Goal: Task Accomplishment & Management: Manage account settings

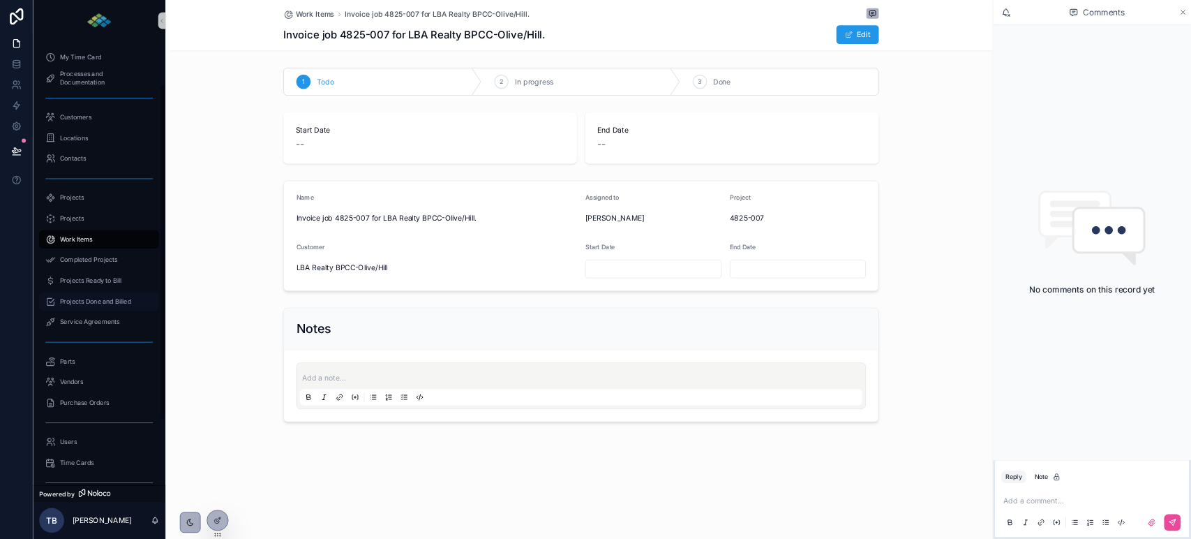
scroll to position [191, 0]
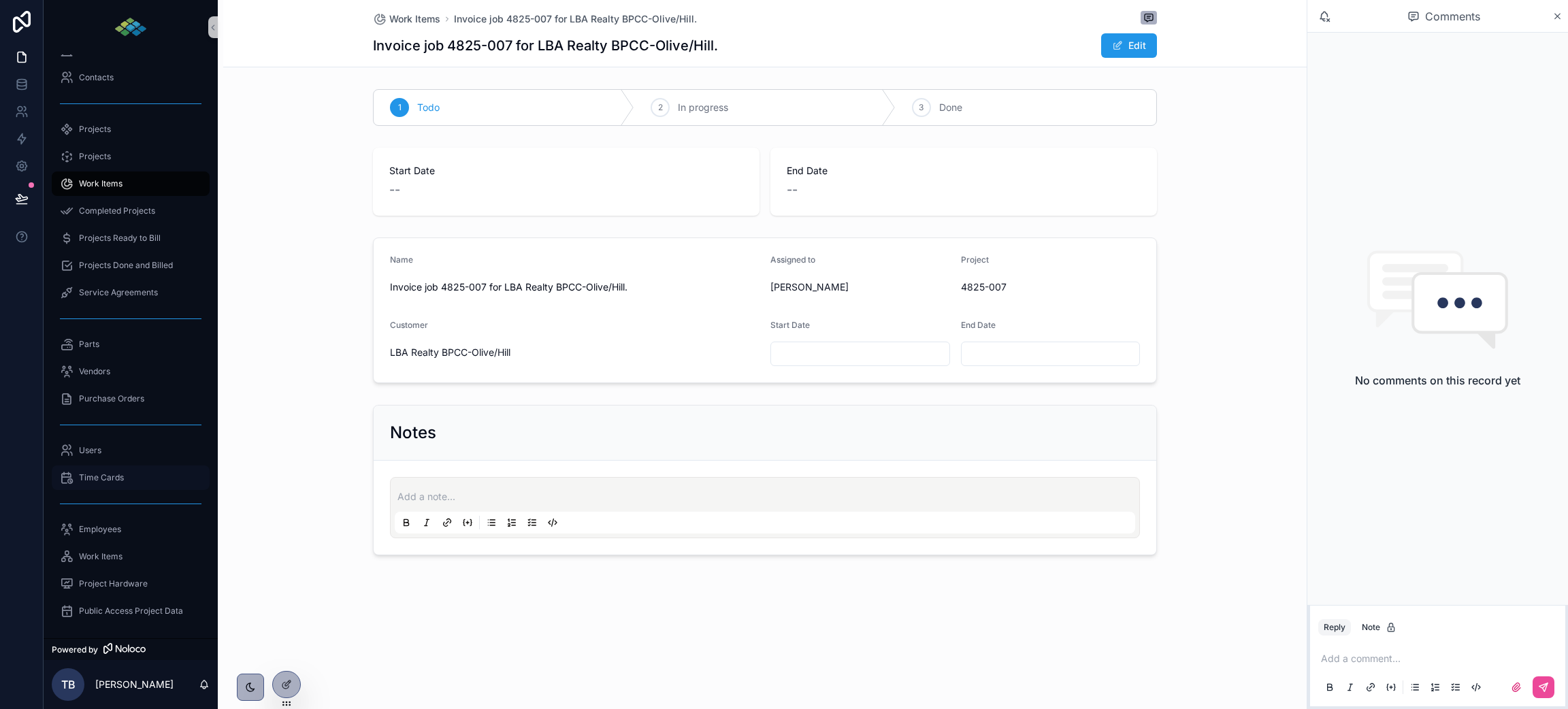
drag, startPoint x: 113, startPoint y: 477, endPoint x: 139, endPoint y: 482, distance: 26.5
click at [113, 477] on span "Time Cards" at bounding box center [101, 477] width 45 height 11
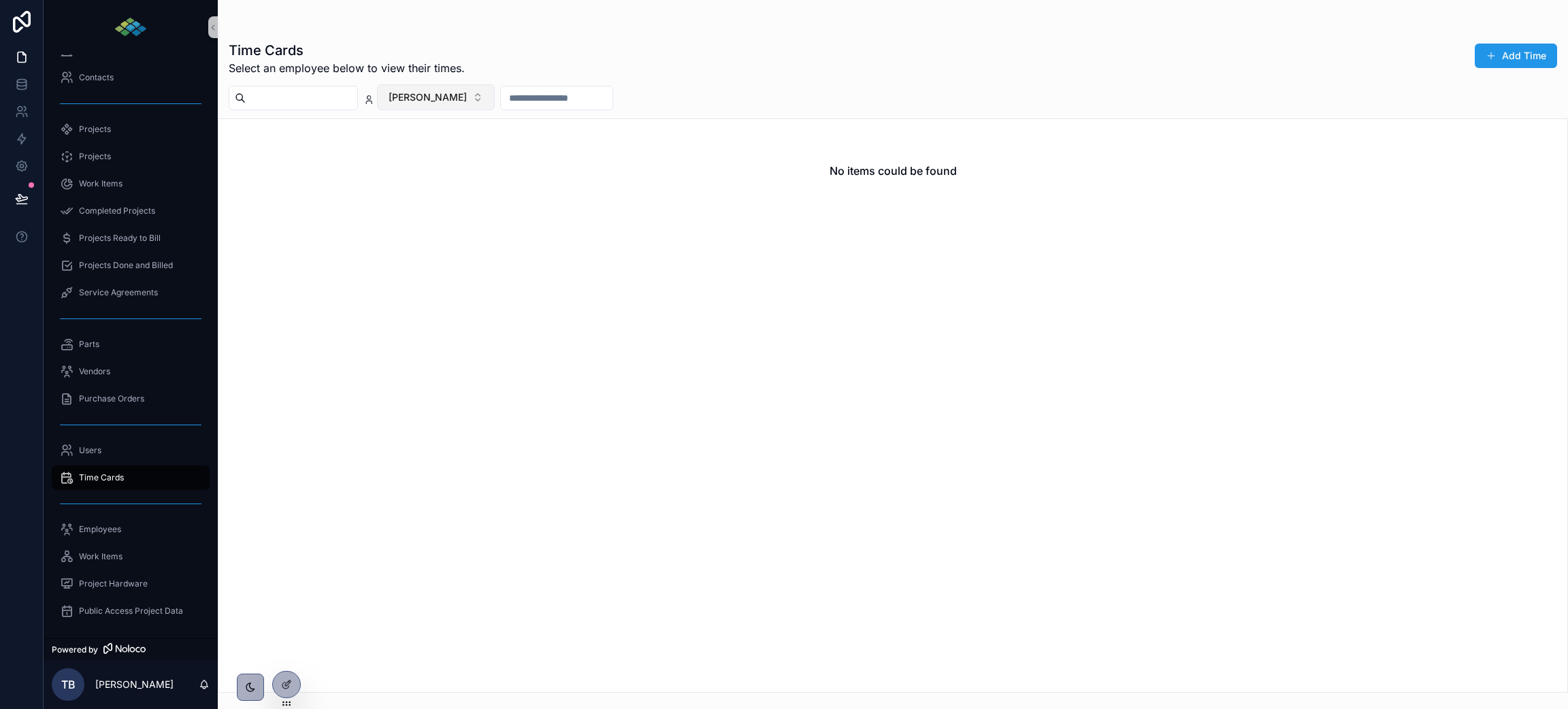
click at [481, 100] on button "[PERSON_NAME]" at bounding box center [436, 98] width 118 height 26
click at [443, 217] on span "[PERSON_NAME]" at bounding box center [414, 218] width 78 height 14
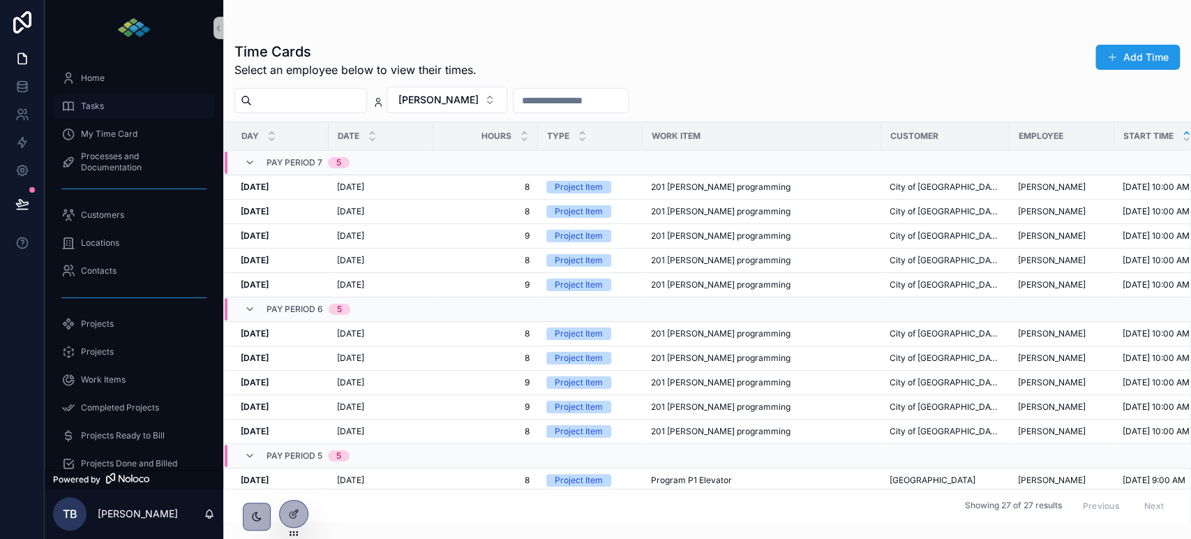
click at [89, 107] on span "Tasks" at bounding box center [92, 106] width 23 height 11
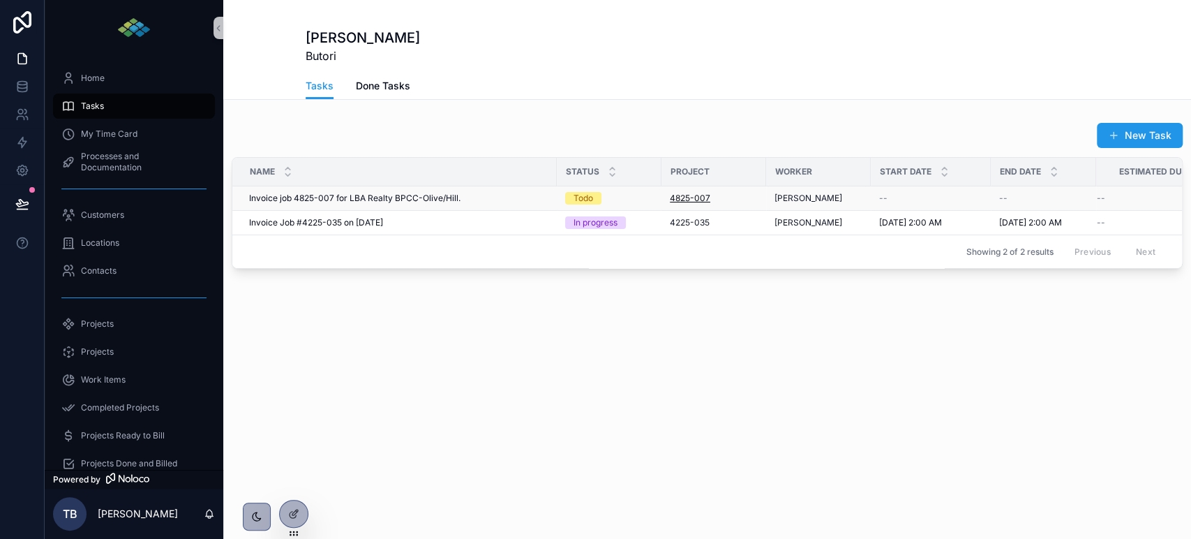
click at [681, 200] on span "4825-007" at bounding box center [690, 198] width 40 height 11
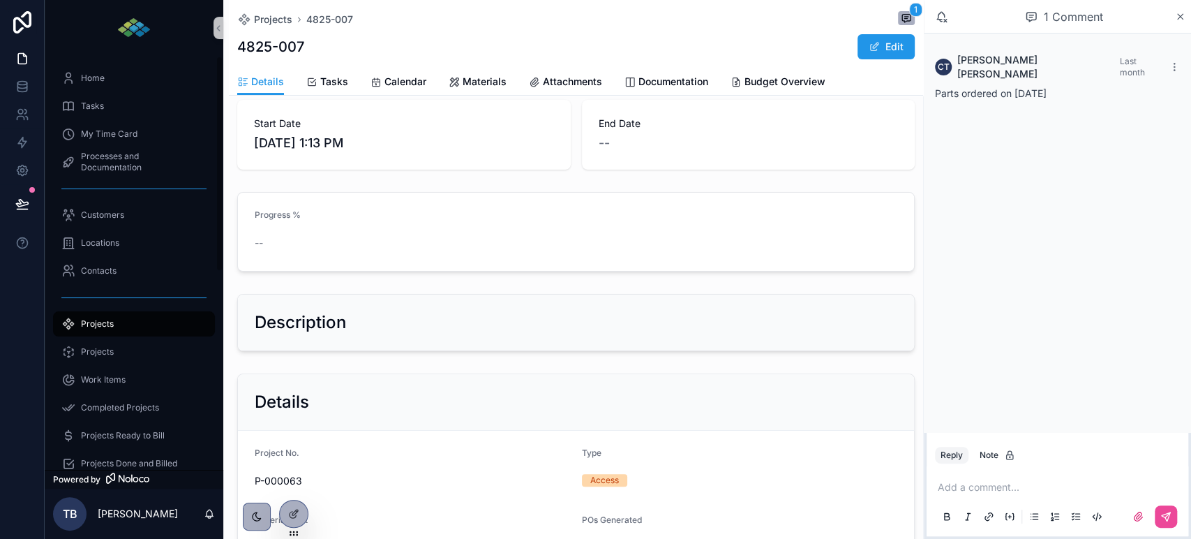
scroll to position [77, 0]
click at [560, 80] on span "Attachments" at bounding box center [572, 82] width 59 height 14
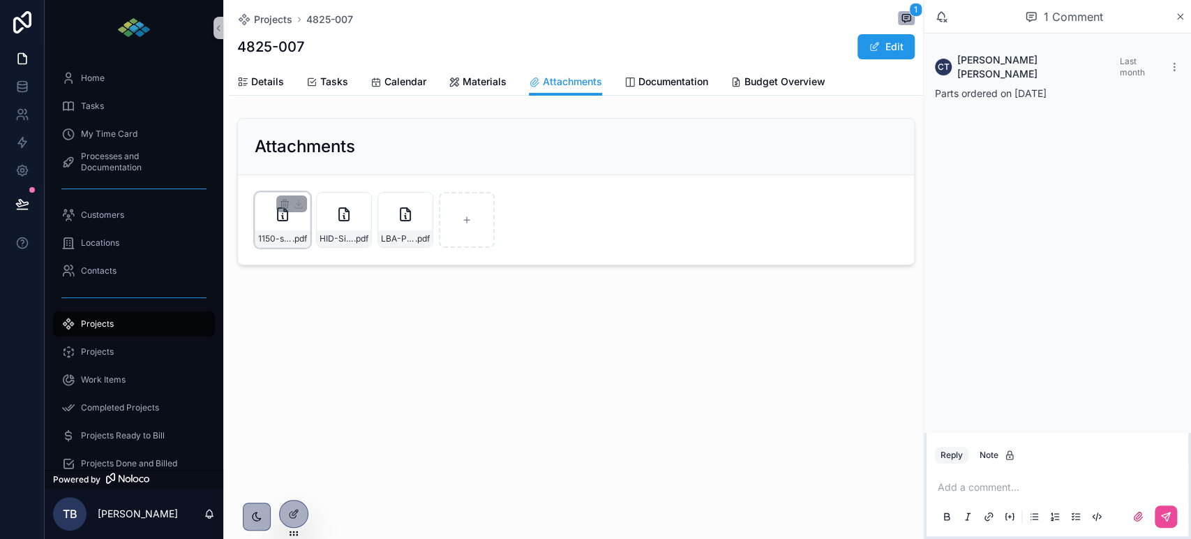
click at [284, 224] on div "1150-s-Olive-Replace-(9)-card-readers-with-multi-technology .pdf" at bounding box center [283, 220] width 56 height 56
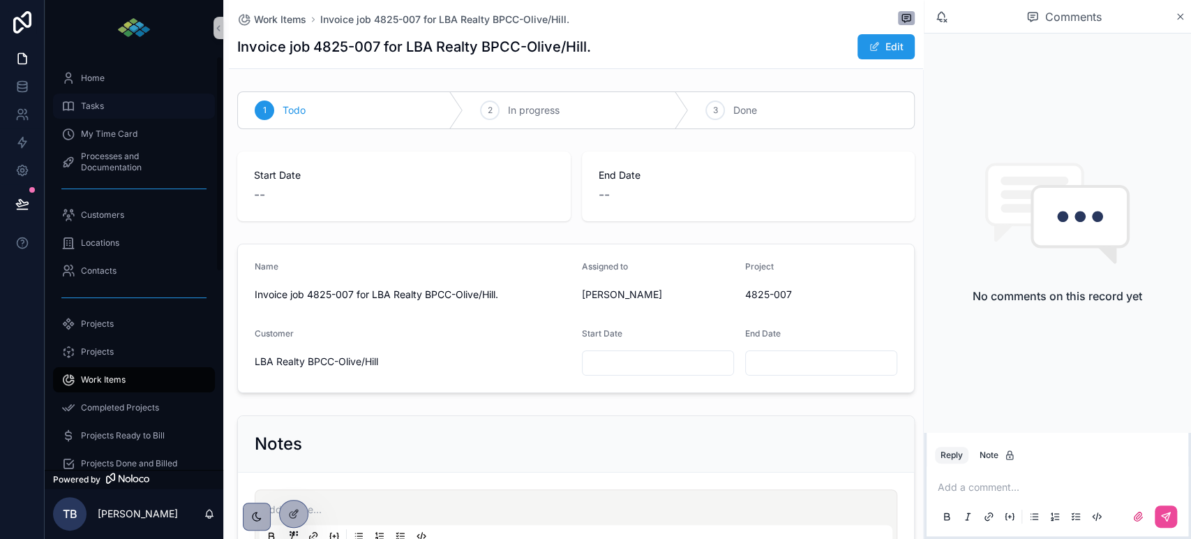
click at [106, 106] on div "Tasks" at bounding box center [133, 106] width 145 height 22
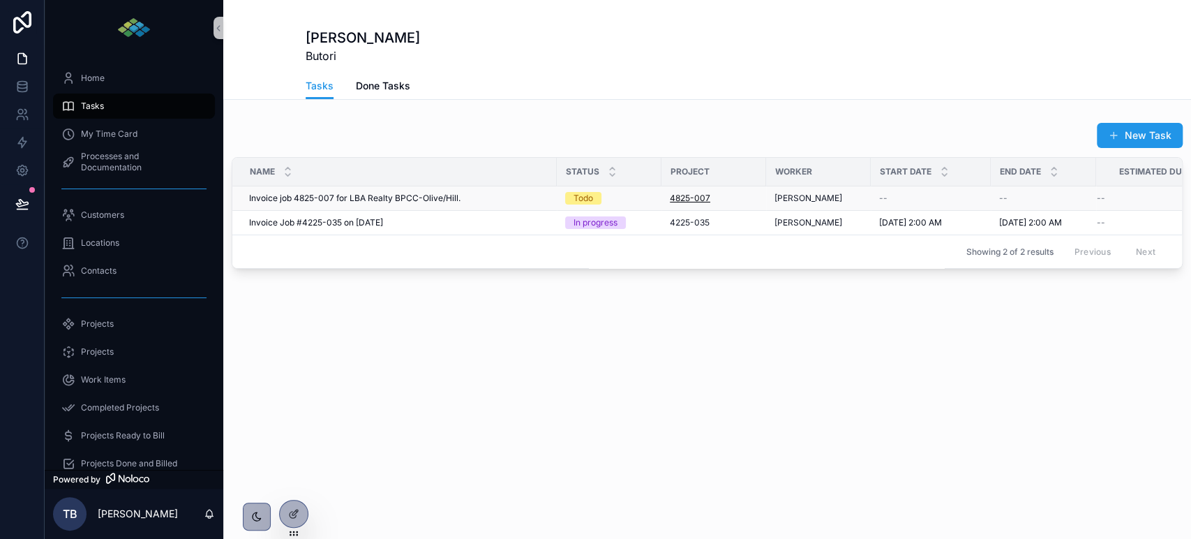
click at [690, 200] on span "4825-007" at bounding box center [690, 198] width 40 height 11
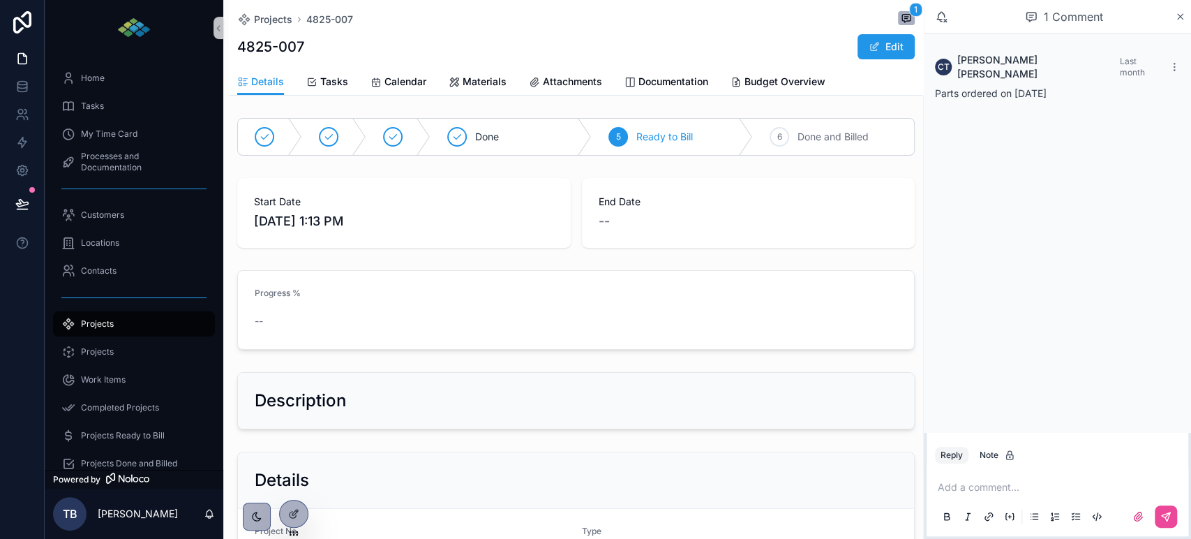
click at [549, 82] on span "Attachments" at bounding box center [572, 82] width 59 height 14
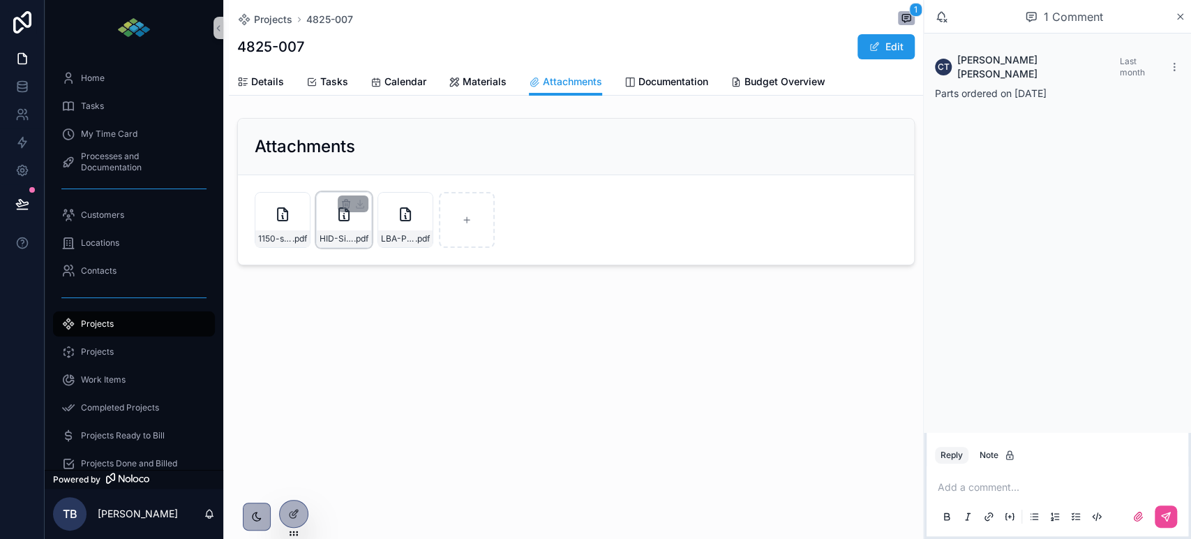
click at [345, 222] on icon "scrollable content" at bounding box center [344, 214] width 17 height 17
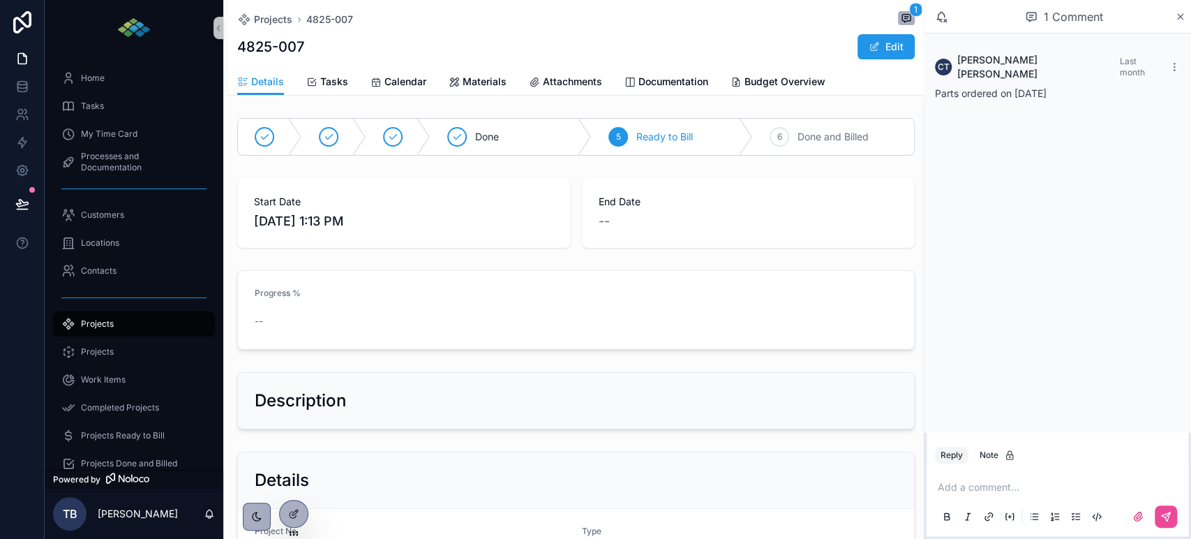
click at [547, 77] on span "Attachments" at bounding box center [572, 82] width 59 height 14
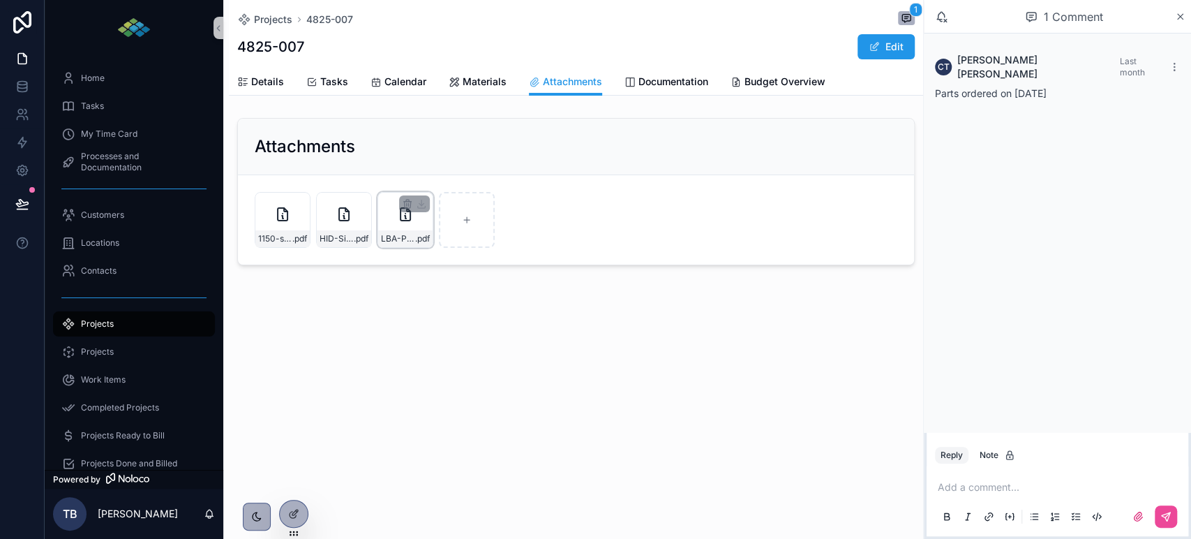
click at [392, 210] on div "LBA-PO#-25-45 .pdf" at bounding box center [406, 220] width 56 height 56
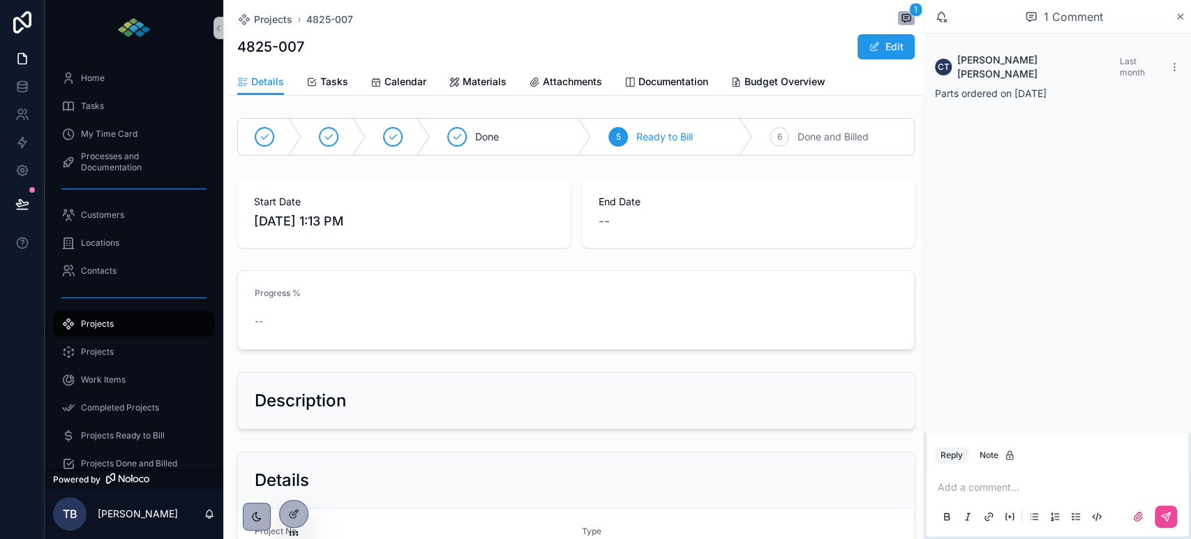
click at [582, 91] on link "Attachments" at bounding box center [565, 83] width 73 height 28
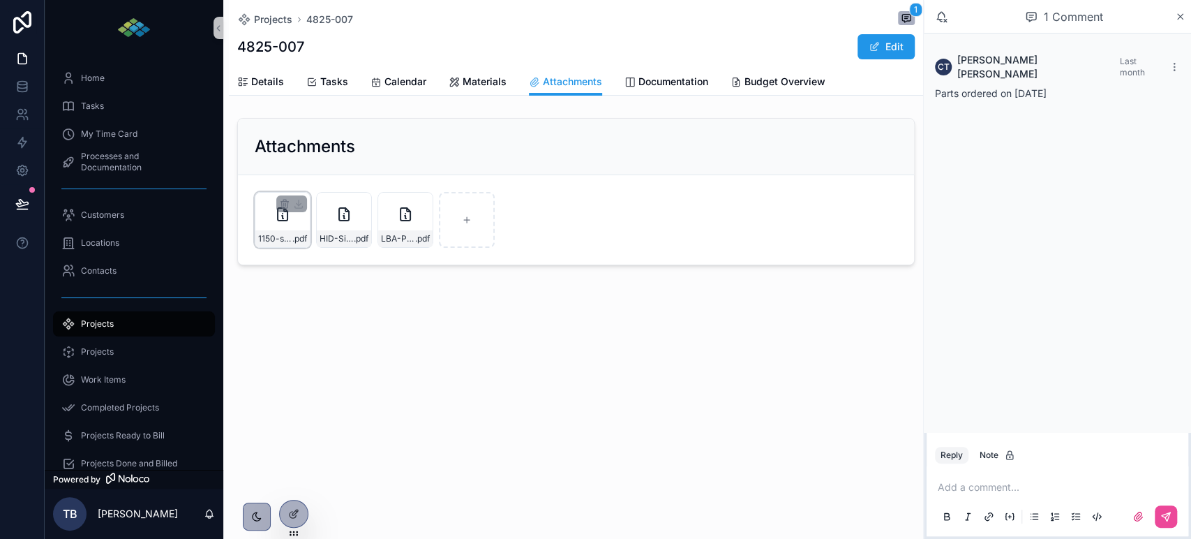
click at [283, 233] on span "1150-s-Olive-Replace-(9)-card-readers-with-multi-technology" at bounding box center [275, 238] width 34 height 11
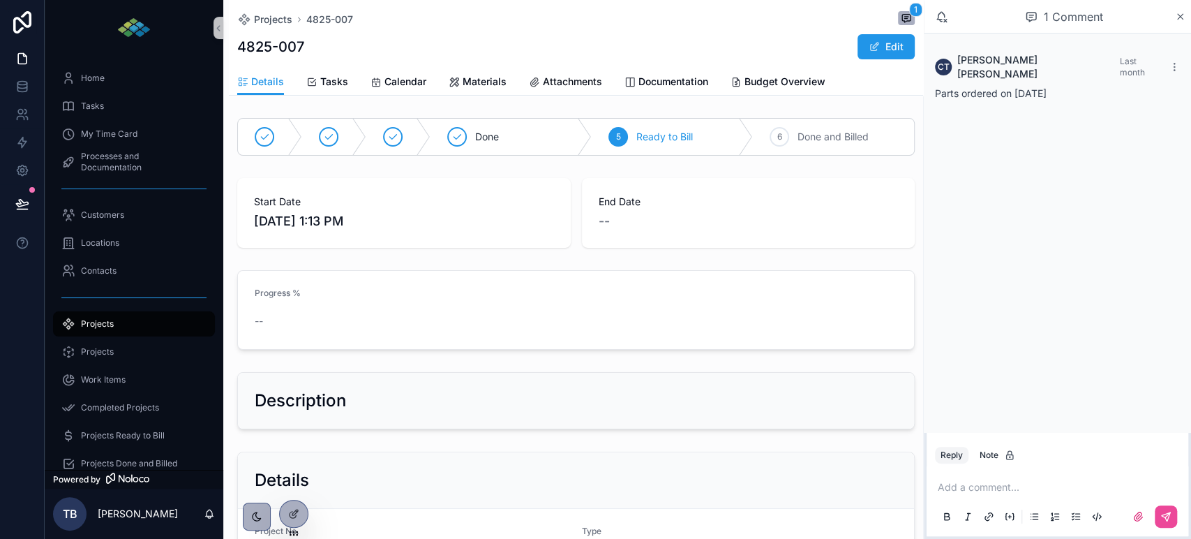
click at [574, 82] on span "Attachments" at bounding box center [572, 82] width 59 height 14
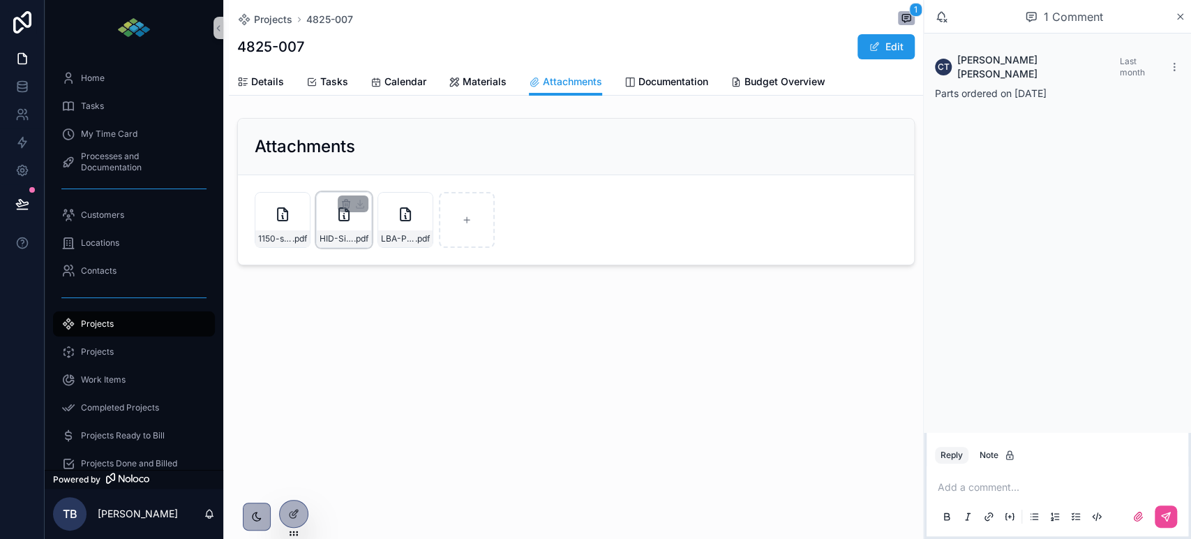
click at [336, 232] on div "HID-Signo-Readers-Datasheet-1 .pdf" at bounding box center [344, 238] width 54 height 17
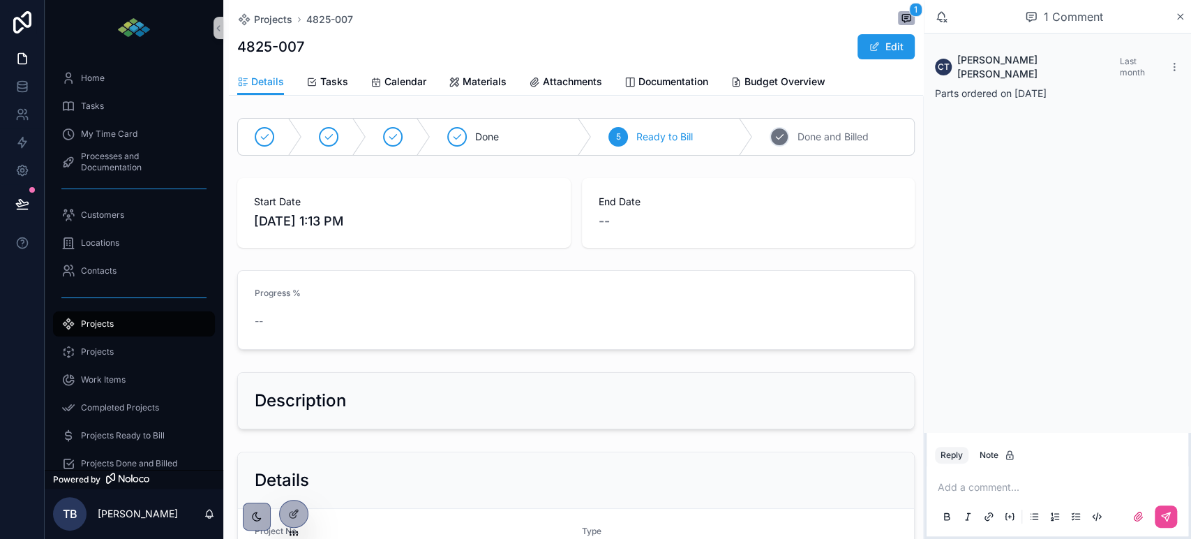
click at [821, 132] on span "Done and Billed" at bounding box center [833, 137] width 71 height 14
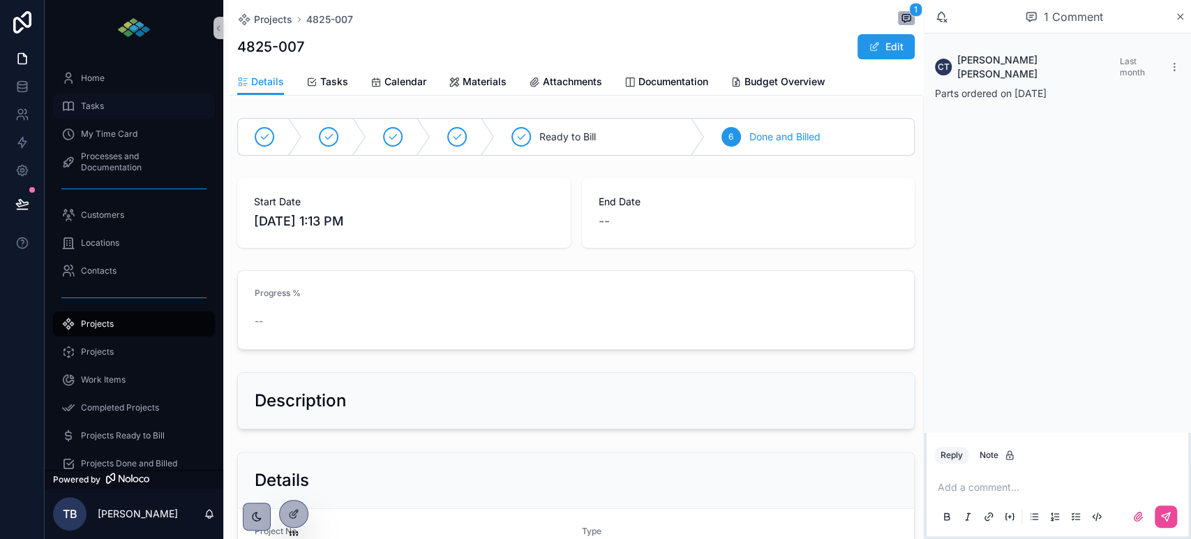
click at [103, 110] on span "Tasks" at bounding box center [92, 106] width 23 height 11
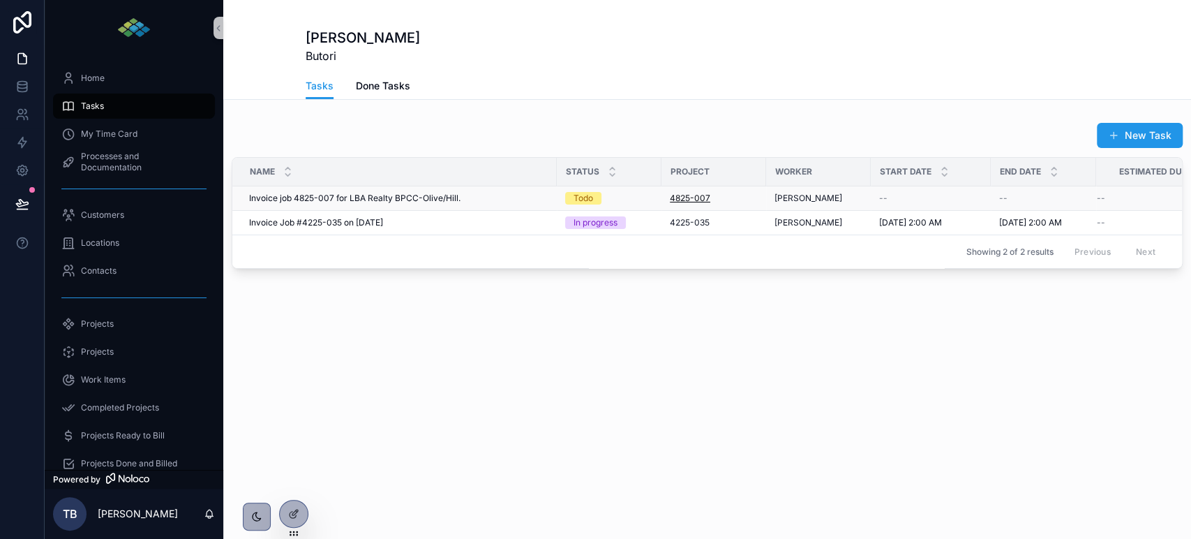
click at [694, 200] on span "4825-007" at bounding box center [690, 198] width 40 height 11
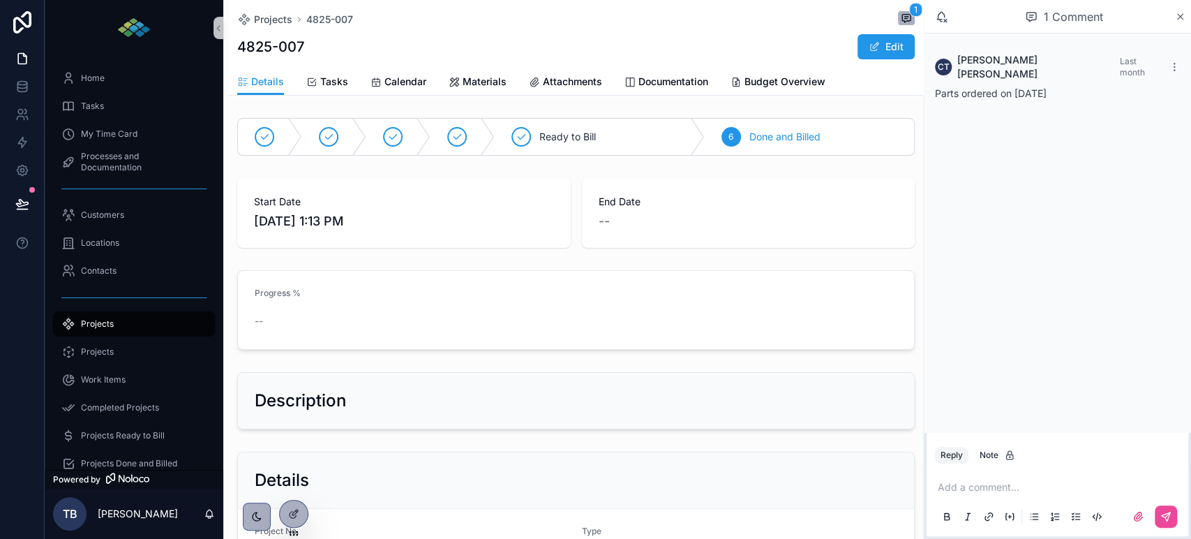
click at [320, 80] on span "Tasks" at bounding box center [334, 82] width 28 height 14
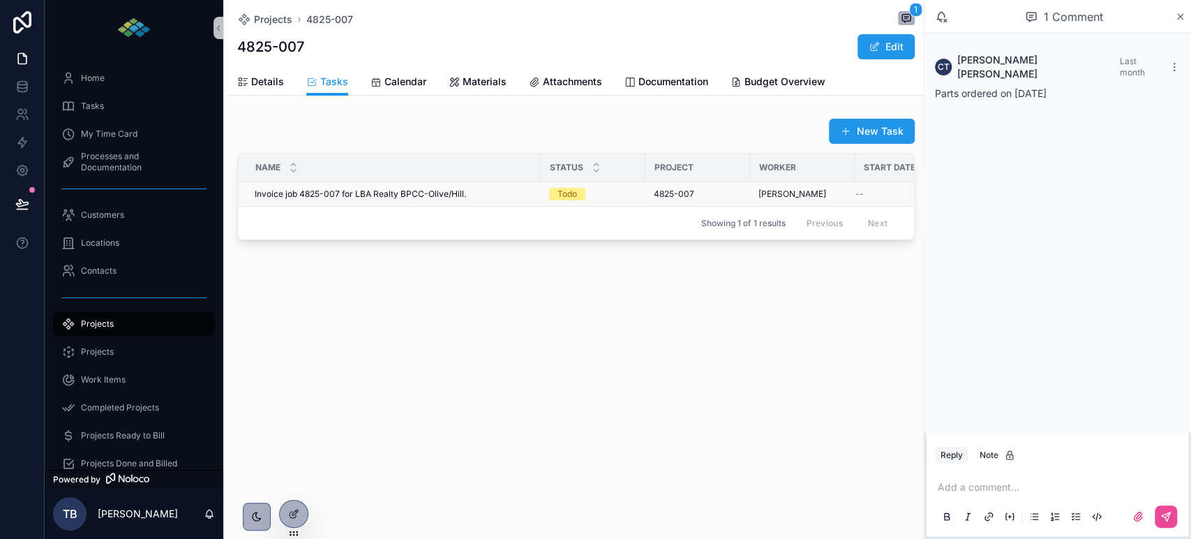
click at [377, 200] on td "Invoice job 4825-007 for LBA Realty BPCC-Olive/Hill. Invoice job 4825-007 for L…" at bounding box center [389, 194] width 303 height 24
click at [448, 192] on span "Invoice job 4825-007 for LBA Realty BPCC-Olive/Hill." at bounding box center [360, 193] width 211 height 11
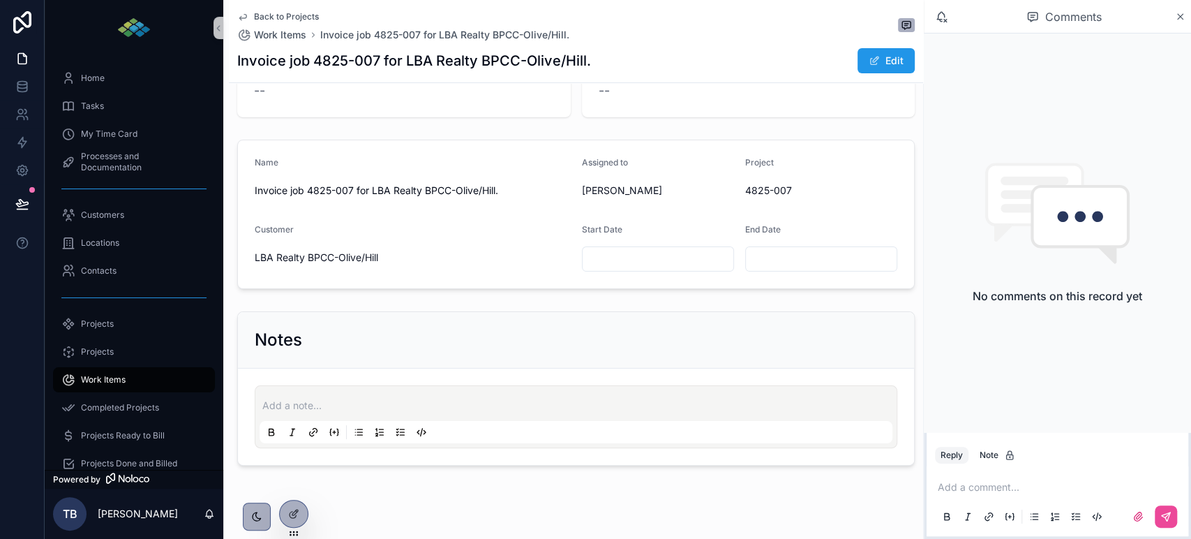
scroll to position [138, 0]
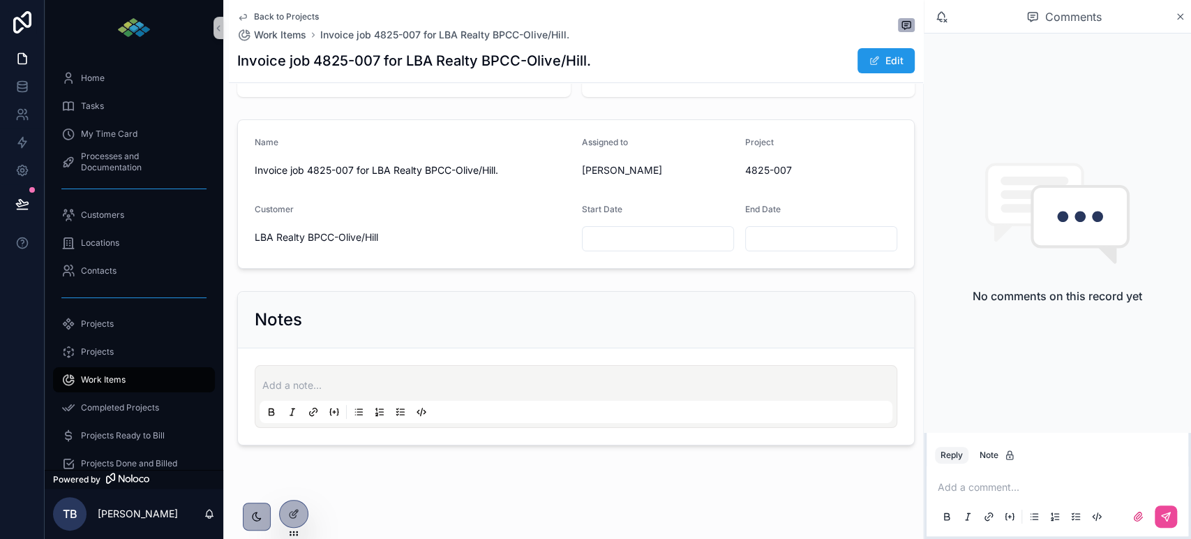
click at [376, 376] on div "Add a note..." at bounding box center [576, 396] width 633 height 53
click at [374, 378] on p "scrollable content" at bounding box center [578, 385] width 633 height 14
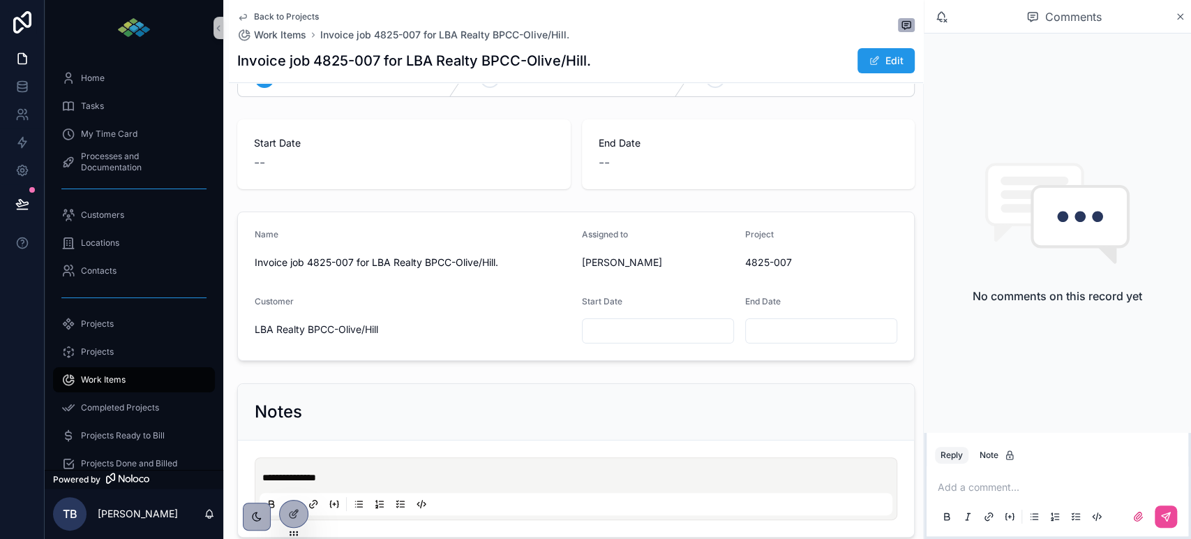
scroll to position [0, 0]
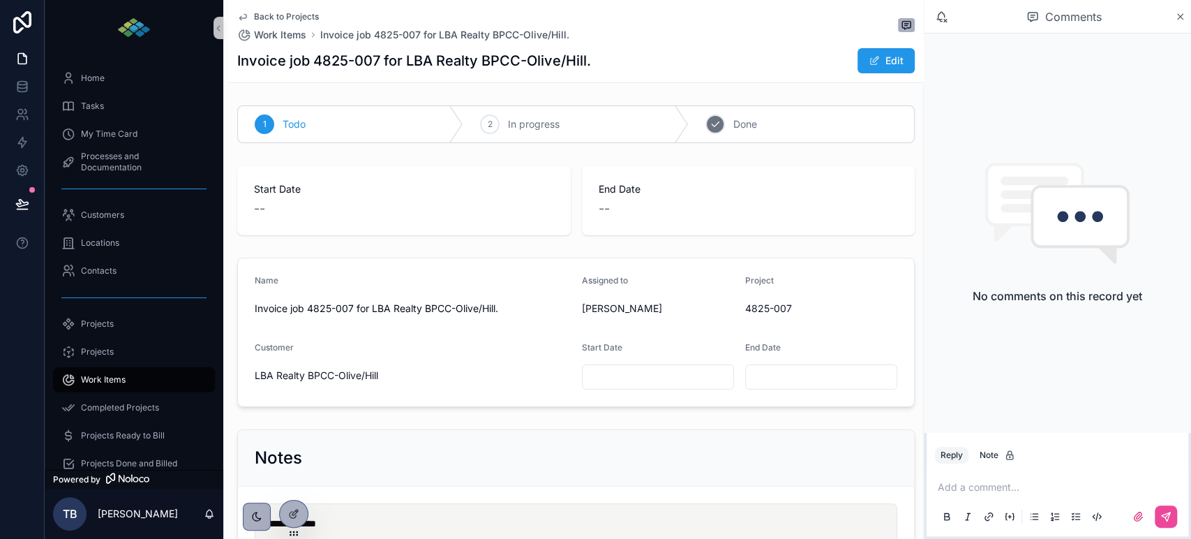
click at [736, 128] on span "Done" at bounding box center [746, 124] width 24 height 14
click at [106, 107] on div "Tasks" at bounding box center [133, 106] width 145 height 22
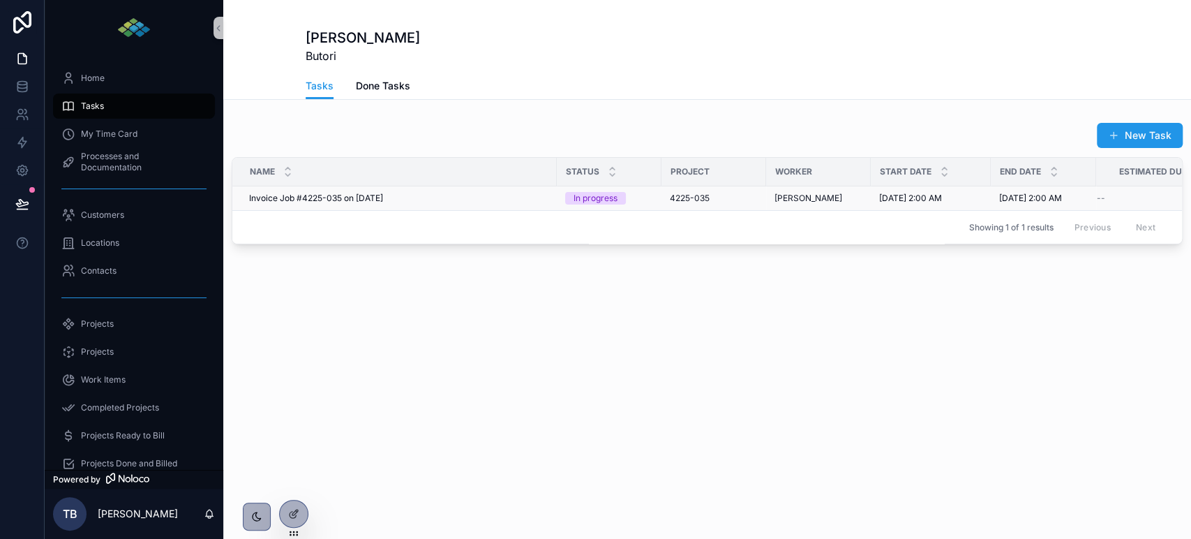
click at [314, 194] on span "Invoice Job #4225-035 on [DATE]" at bounding box center [316, 198] width 134 height 11
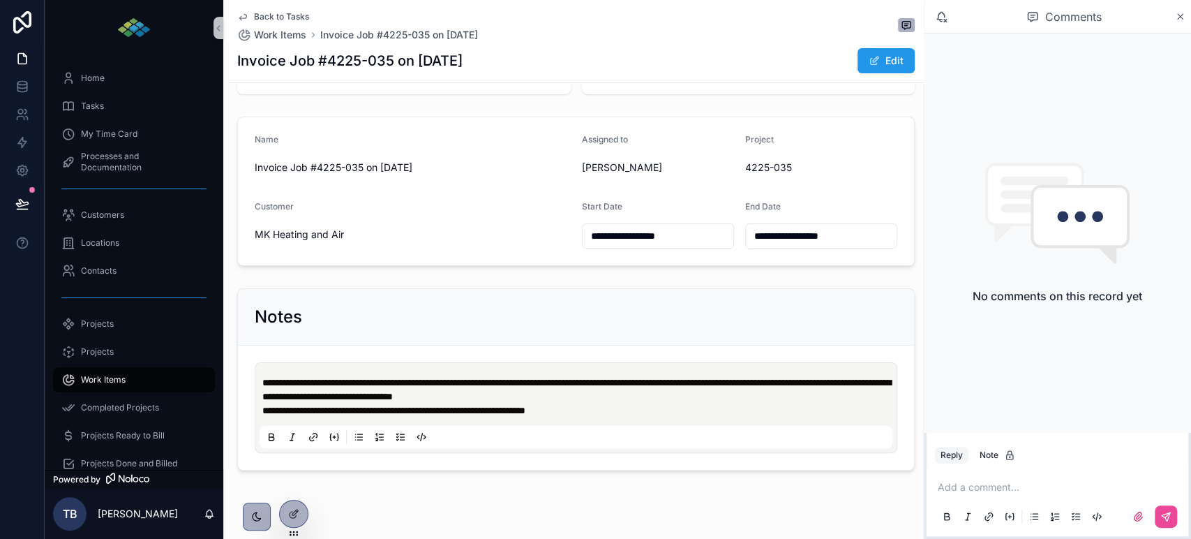
scroll to position [155, 0]
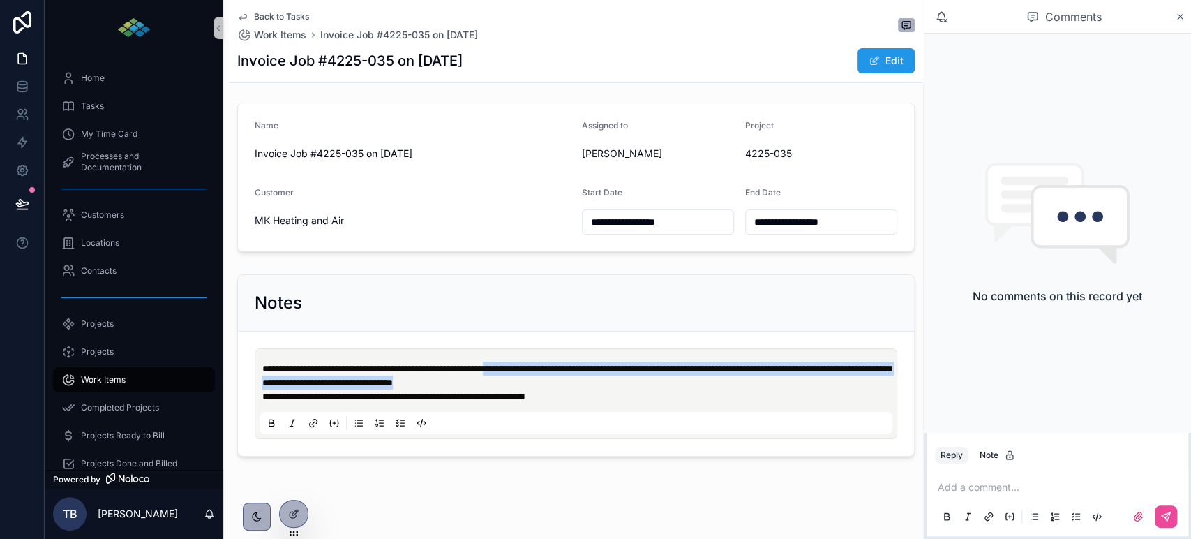
drag, startPoint x: 679, startPoint y: 383, endPoint x: 549, endPoint y: 367, distance: 131.5
click at [549, 367] on p "**********" at bounding box center [578, 376] width 633 height 28
copy span "**********"
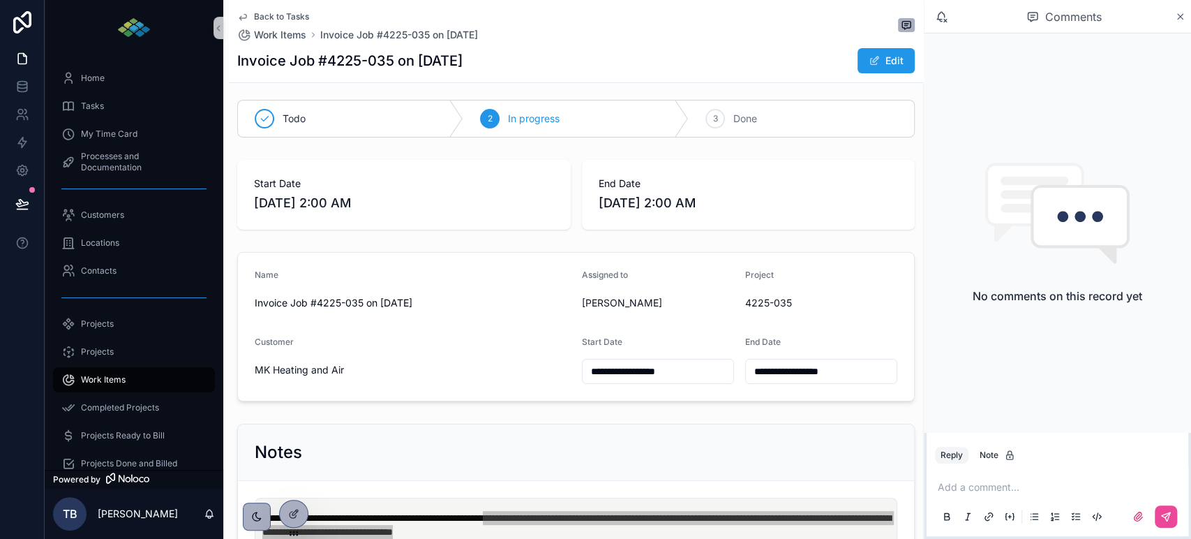
scroll to position [0, 0]
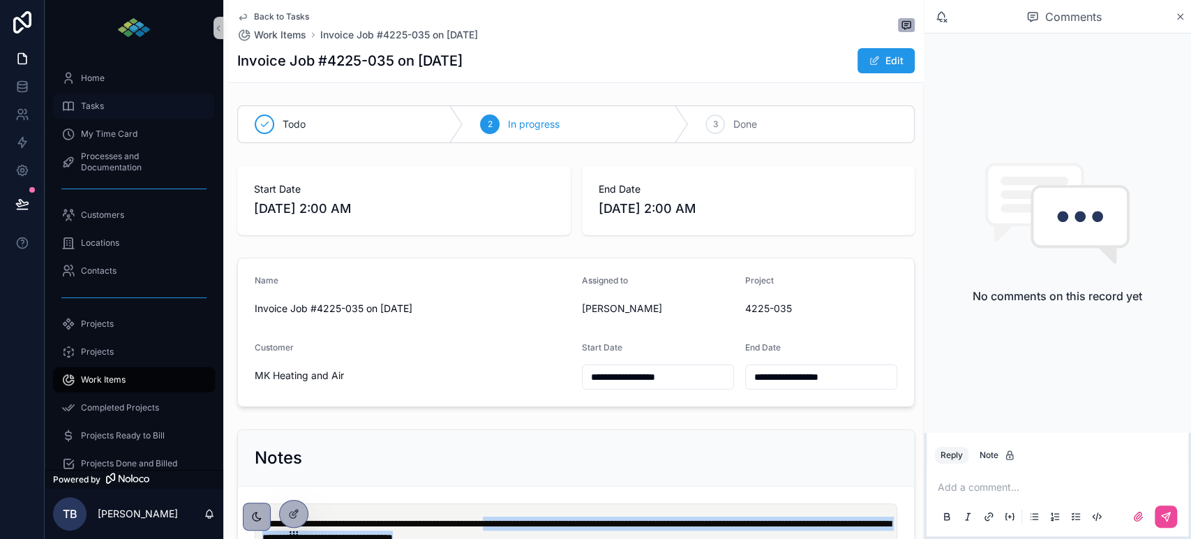
click at [95, 103] on span "Tasks" at bounding box center [92, 106] width 23 height 11
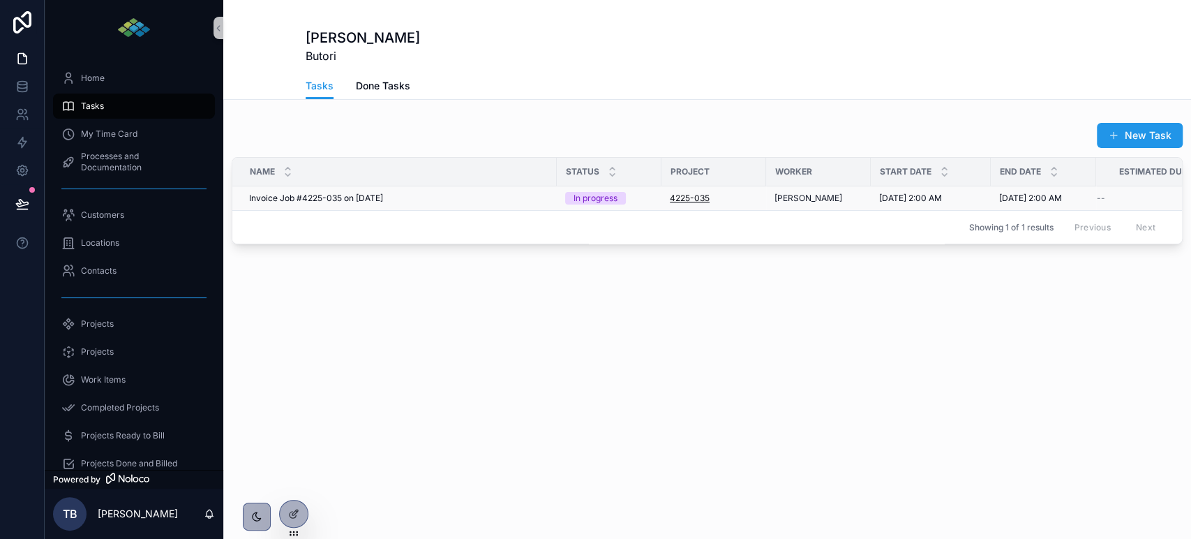
click at [693, 196] on span "4225-035" at bounding box center [690, 198] width 40 height 11
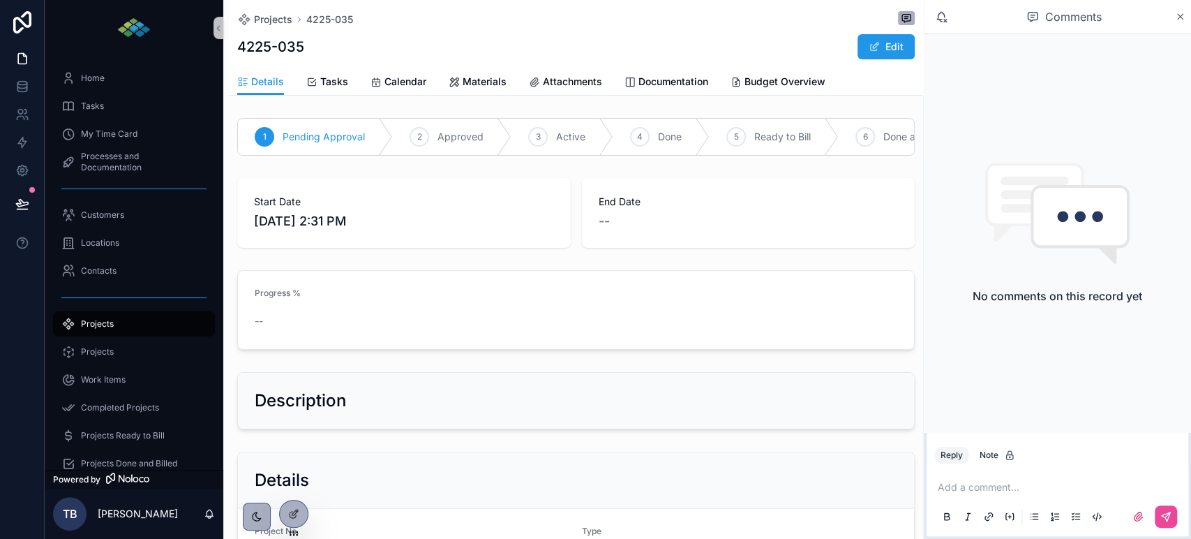
click at [562, 82] on span "Attachments" at bounding box center [572, 82] width 59 height 14
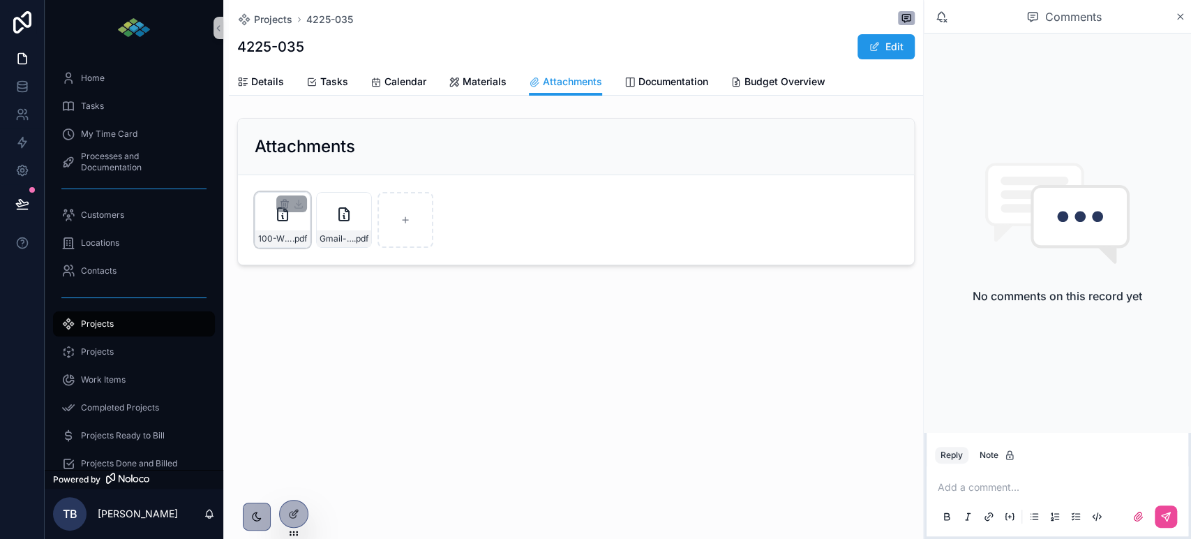
click at [276, 217] on icon "scrollable content" at bounding box center [282, 214] width 17 height 17
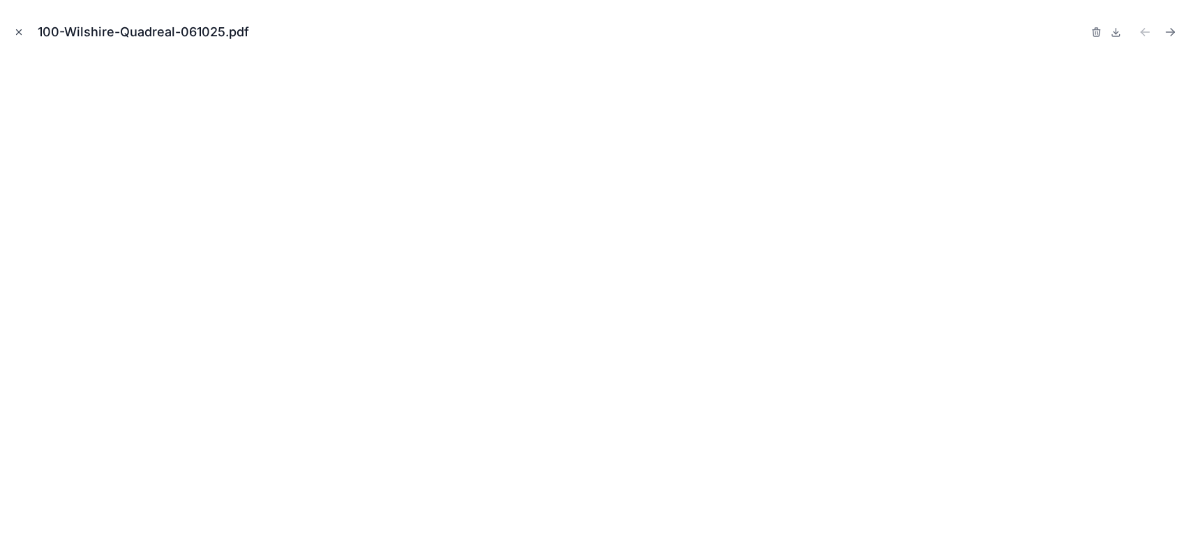
click at [19, 29] on icon "Close modal" at bounding box center [19, 32] width 10 height 10
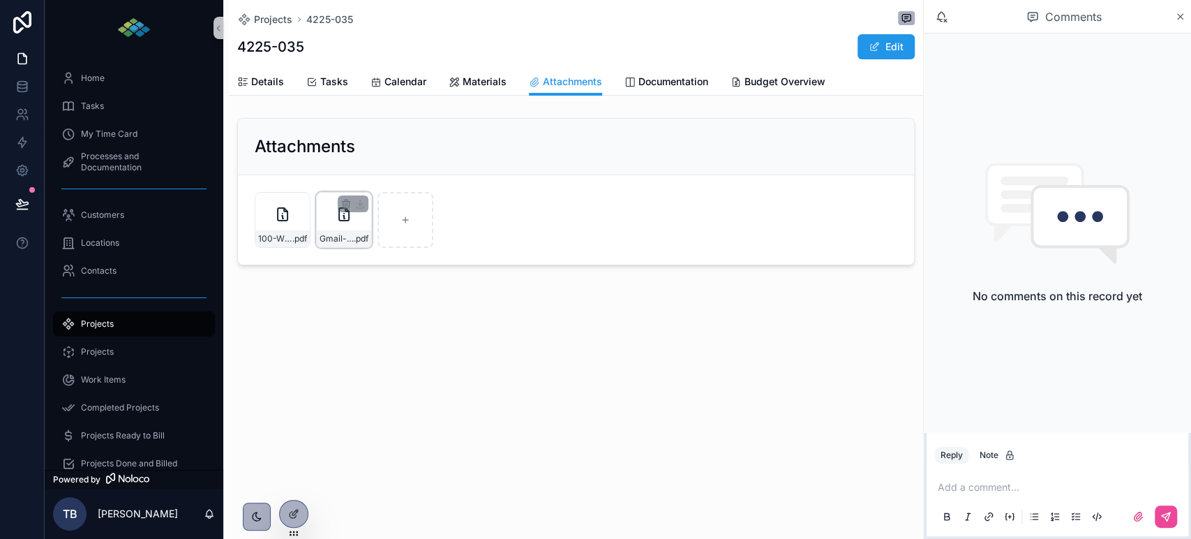
click at [334, 218] on div "Gmail-conversation---RE_-QUADREAL-@-100-WILSHIRE-BLVD,-SUITE-940 .pdf" at bounding box center [344, 220] width 56 height 56
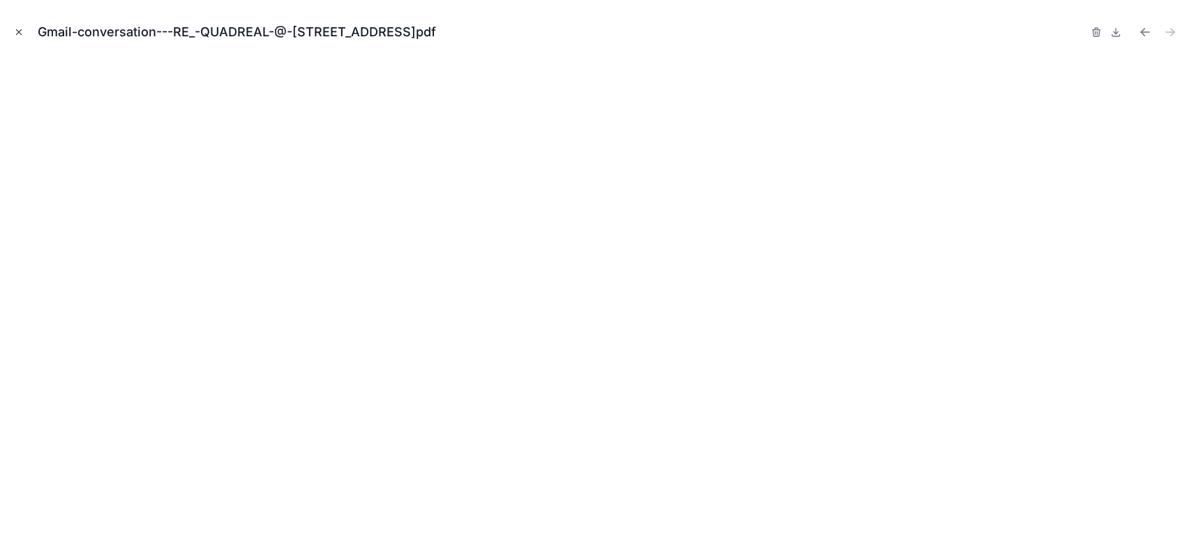
click at [16, 31] on icon "Close modal" at bounding box center [19, 32] width 10 height 10
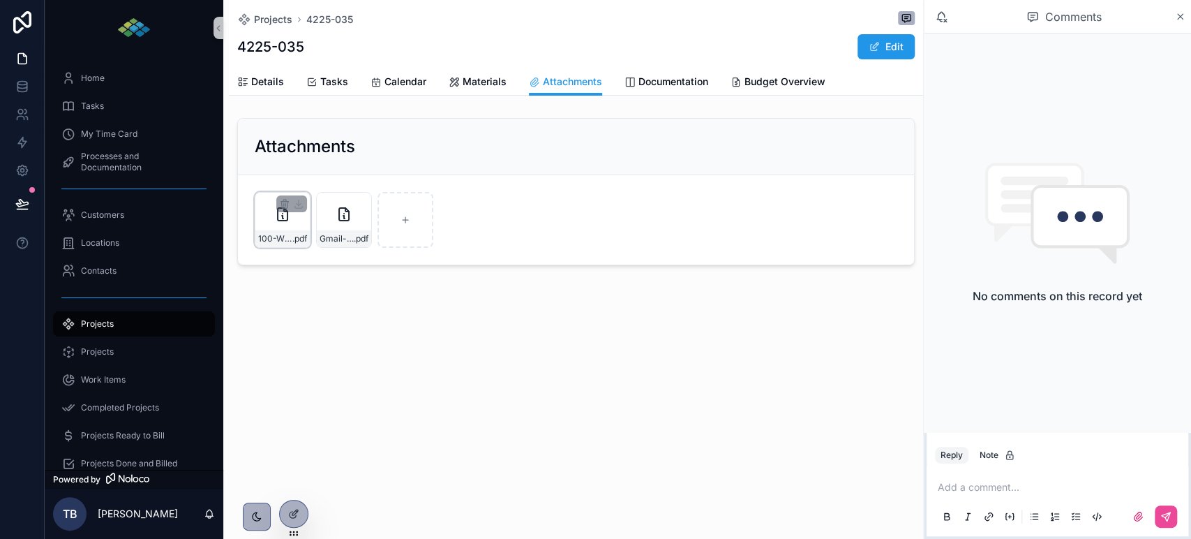
click at [269, 221] on div "100-Wilshire-Quadreal-061025 .pdf" at bounding box center [283, 220] width 56 height 56
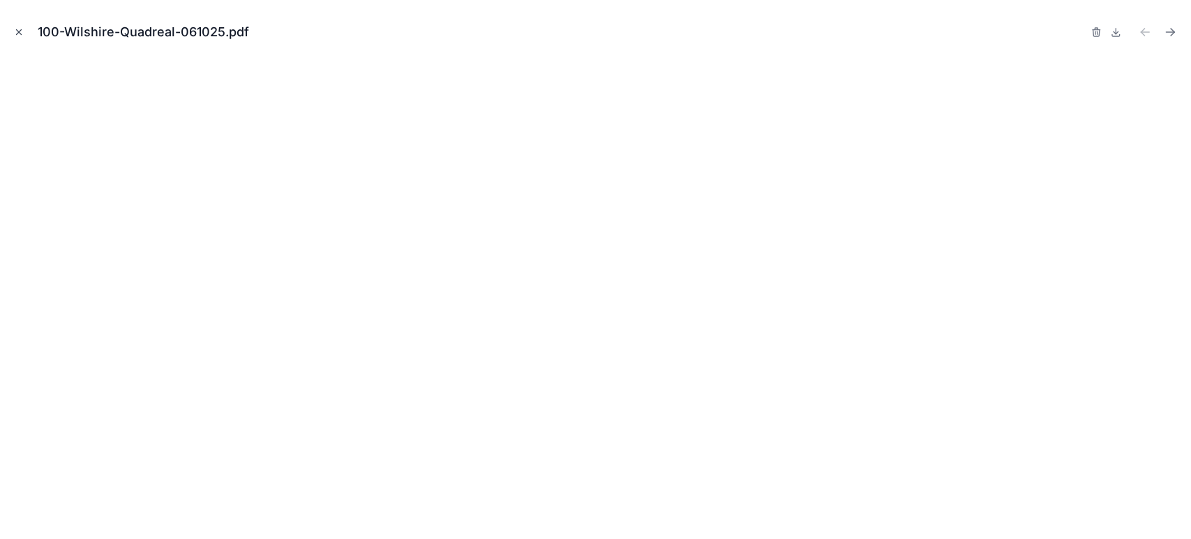
click at [13, 31] on button "Close modal" at bounding box center [18, 31] width 15 height 15
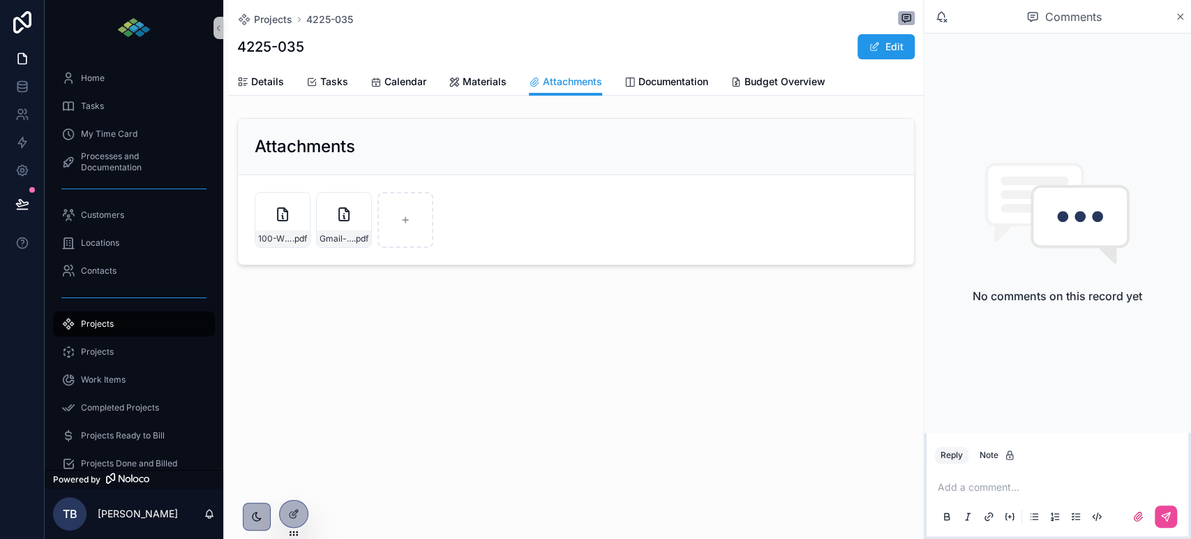
click at [320, 80] on span "Tasks" at bounding box center [334, 82] width 28 height 14
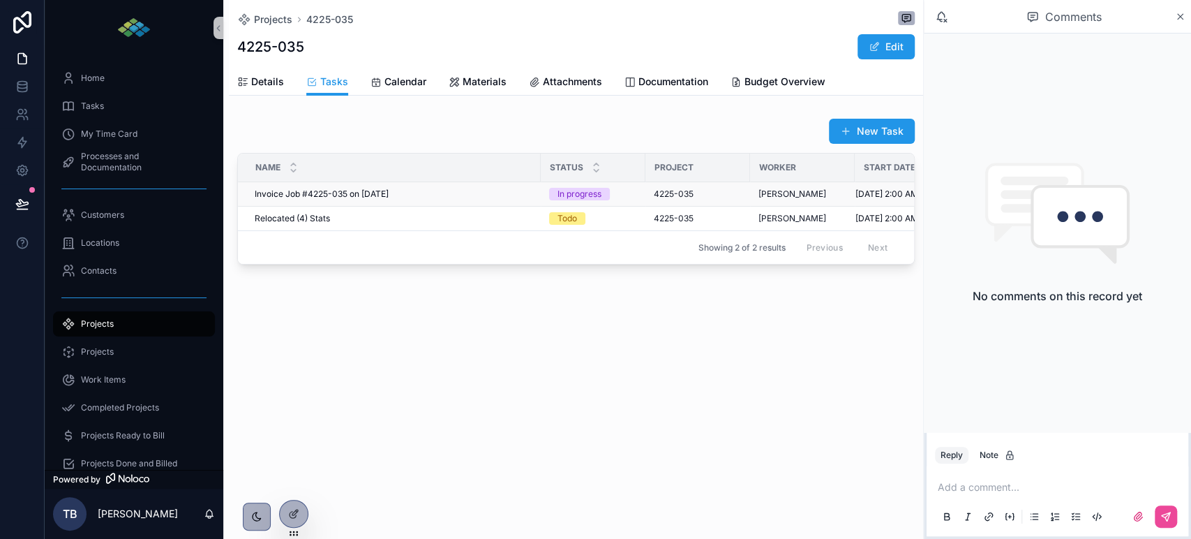
click at [344, 189] on span "Invoice Job #4225-035 on [DATE]" at bounding box center [322, 193] width 134 height 11
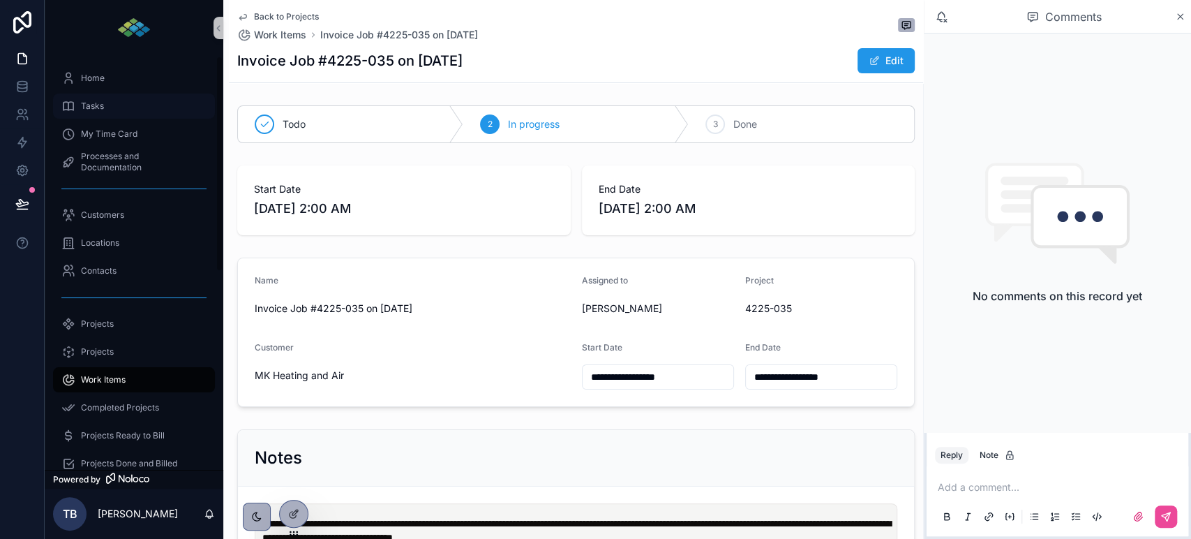
click at [94, 107] on span "Tasks" at bounding box center [92, 106] width 23 height 11
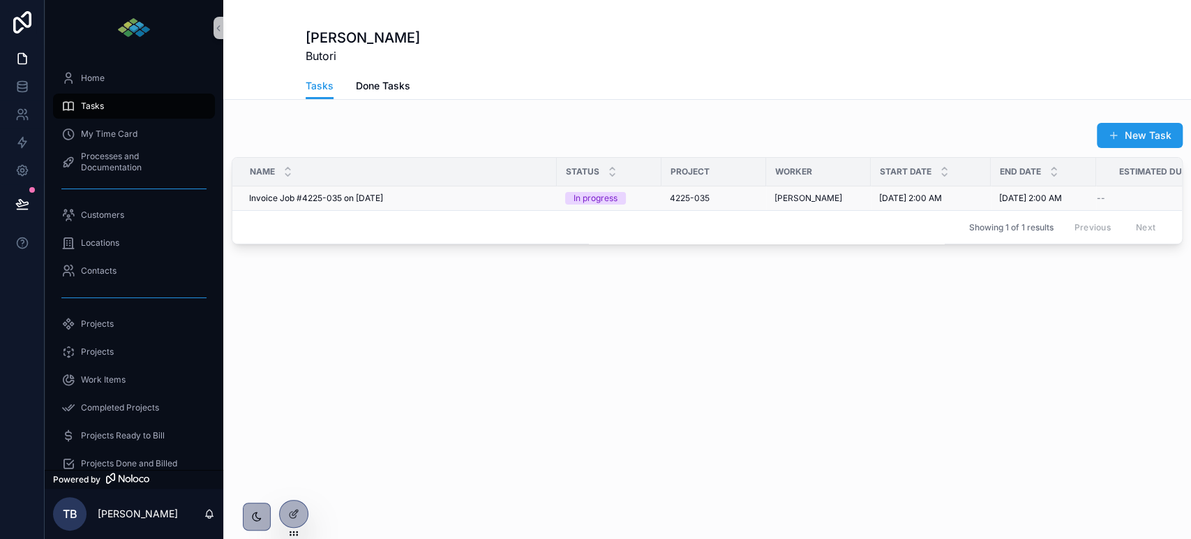
click at [380, 196] on span "Invoice Job #4225-035 on [DATE]" at bounding box center [316, 198] width 134 height 11
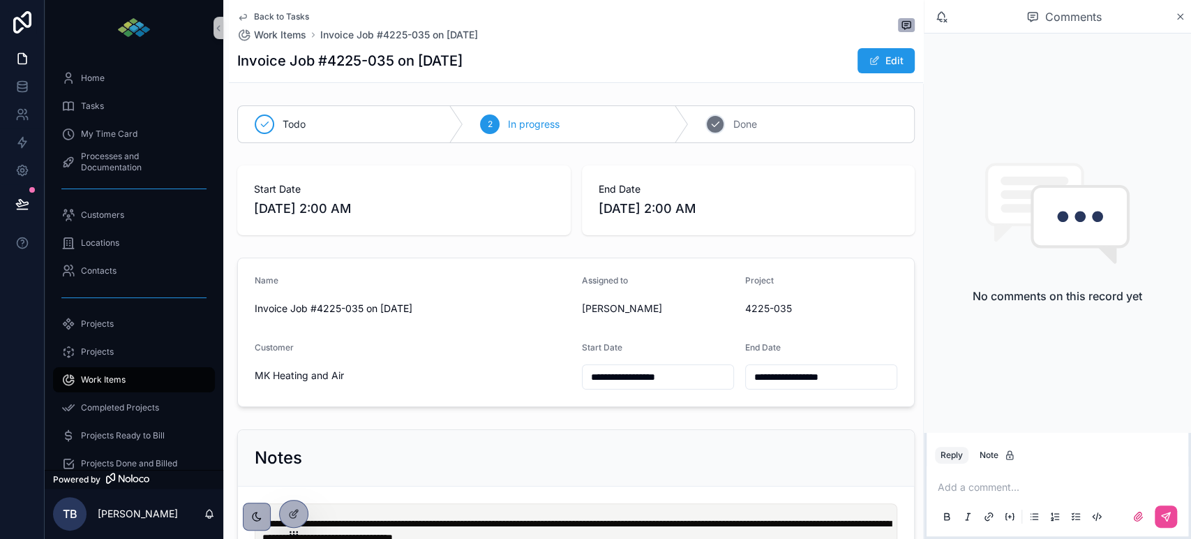
click at [723, 123] on div "3 Done" at bounding box center [801, 124] width 225 height 36
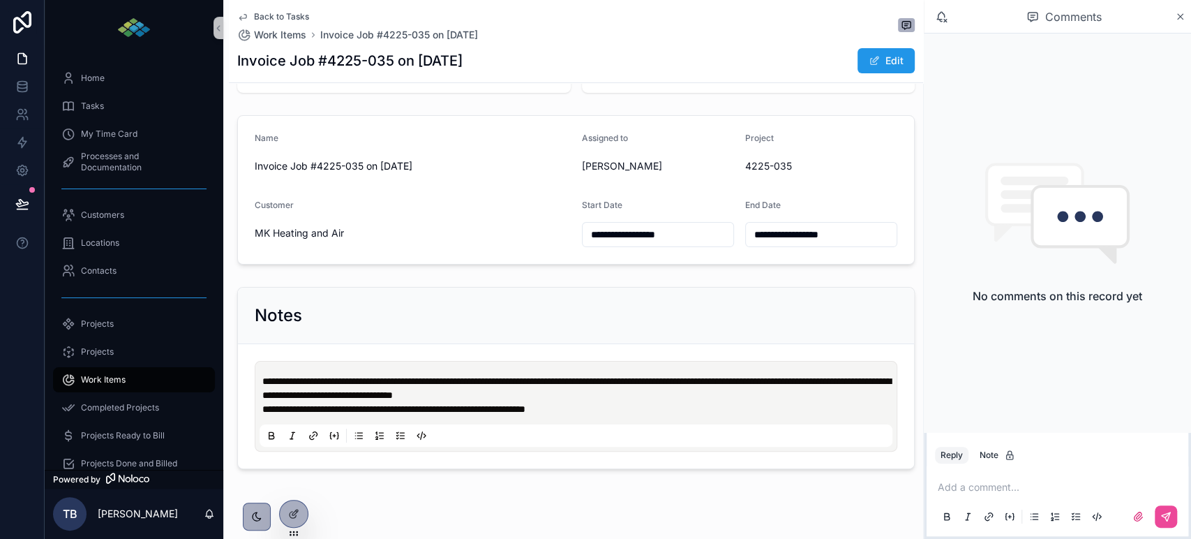
scroll to position [166, 0]
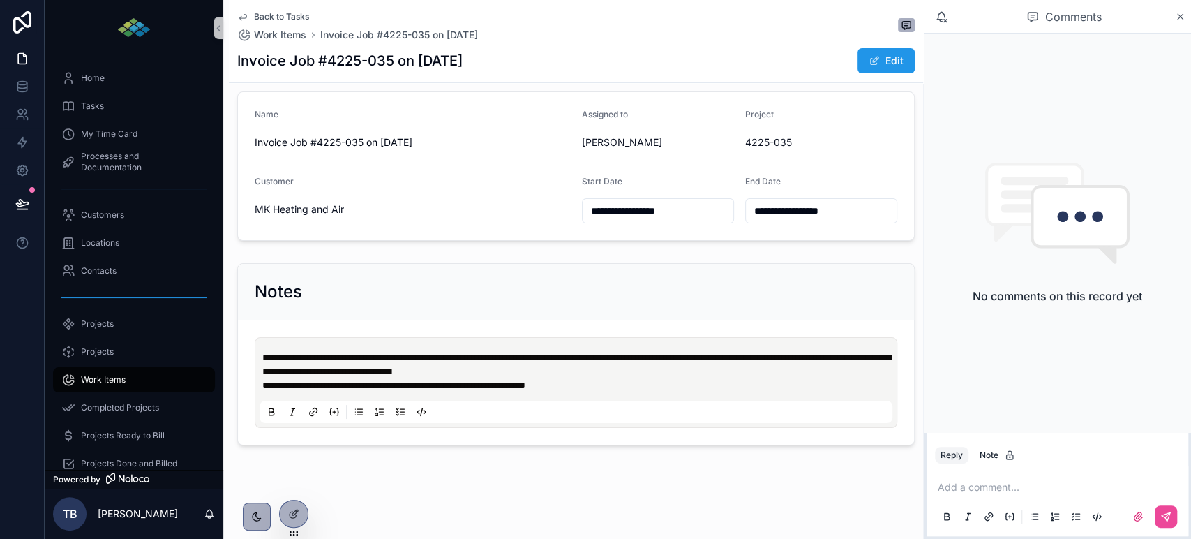
click at [614, 385] on p "**********" at bounding box center [578, 385] width 633 height 14
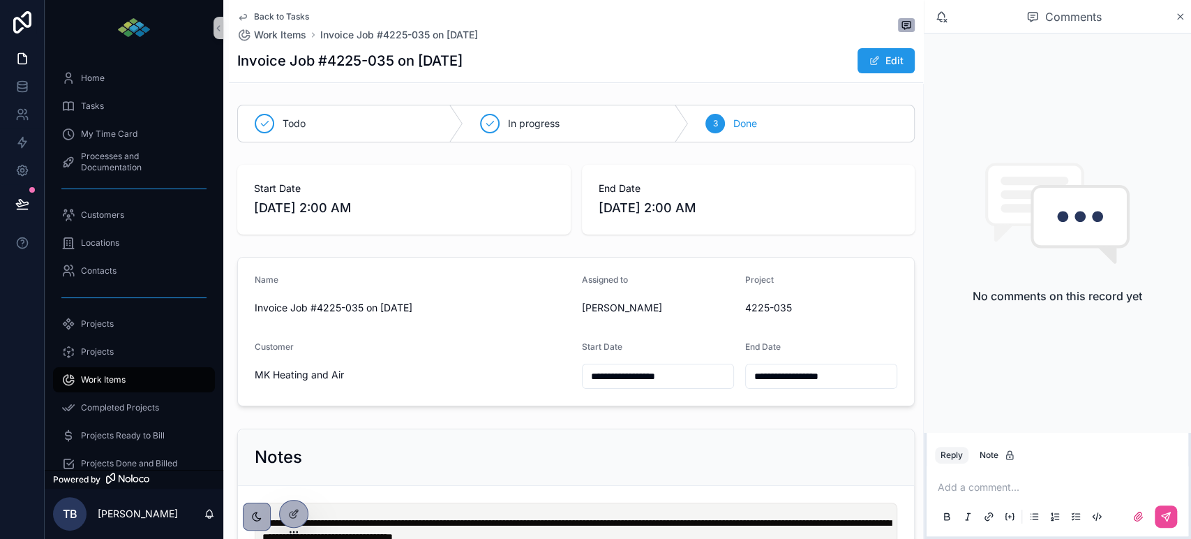
scroll to position [0, 0]
click at [734, 127] on span "Done" at bounding box center [746, 124] width 24 height 14
click at [89, 112] on div "Tasks" at bounding box center [133, 106] width 145 height 22
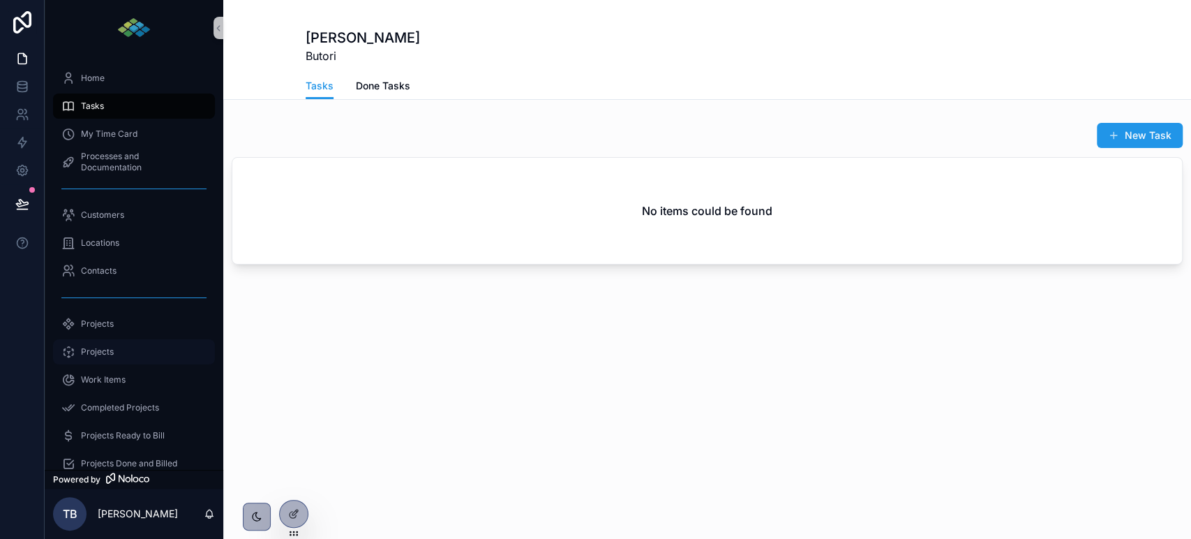
click at [104, 350] on span "Projects" at bounding box center [97, 351] width 33 height 11
